Goal: Transaction & Acquisition: Purchase product/service

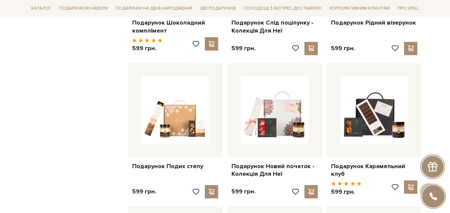
scroll to position [3463, 0]
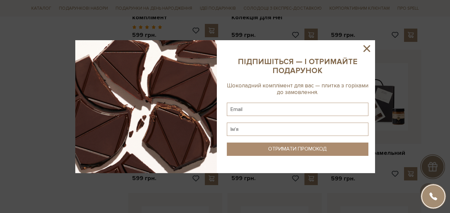
click at [367, 48] on icon at bounding box center [366, 48] width 11 height 11
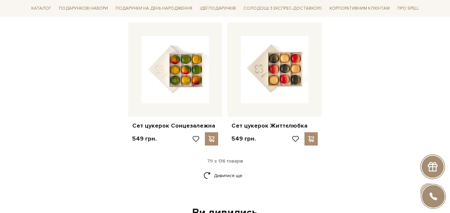
scroll to position [3830, 0]
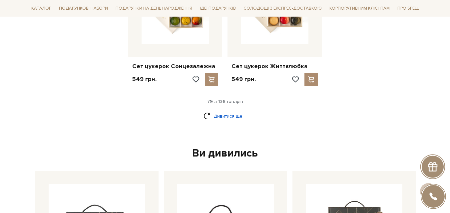
click at [222, 111] on link "Дивитися ще" at bounding box center [224, 117] width 43 height 12
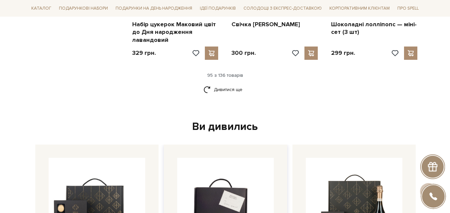
scroll to position [4596, 0]
click at [229, 84] on link "Дивитися ще" at bounding box center [224, 90] width 43 height 12
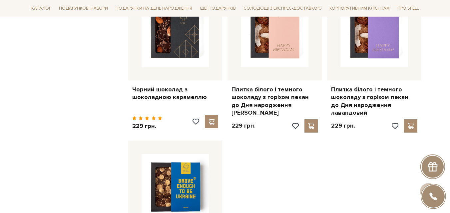
scroll to position [5428, 0]
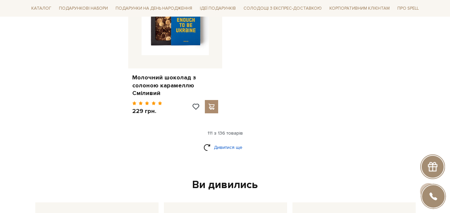
click at [224, 142] on link "Дивитися ще" at bounding box center [224, 148] width 43 height 12
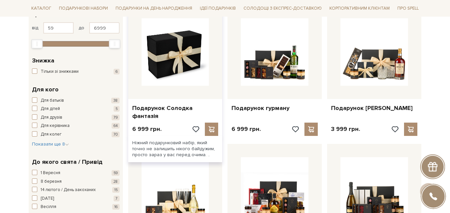
scroll to position [133, 0]
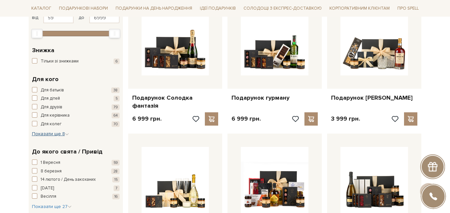
click at [58, 135] on span "Показати ще 8" at bounding box center [50, 134] width 37 height 6
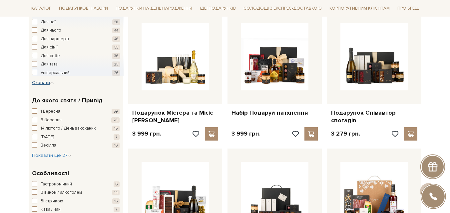
scroll to position [266, 0]
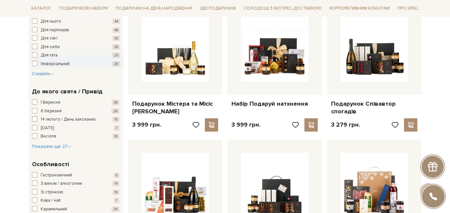
click at [79, 119] on span "14 лютого / День закоханих" at bounding box center [68, 120] width 55 height 7
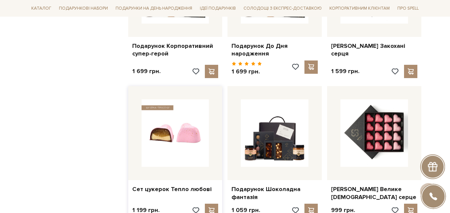
scroll to position [466, 0]
